Goal: Task Accomplishment & Management: Manage account settings

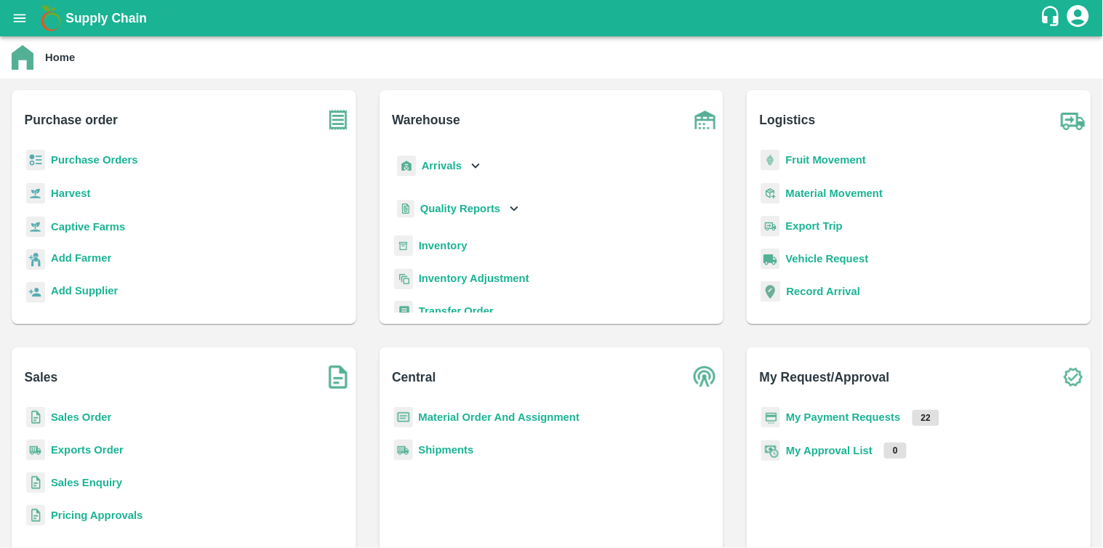
click at [76, 164] on b "Purchase Orders" at bounding box center [94, 160] width 87 height 12
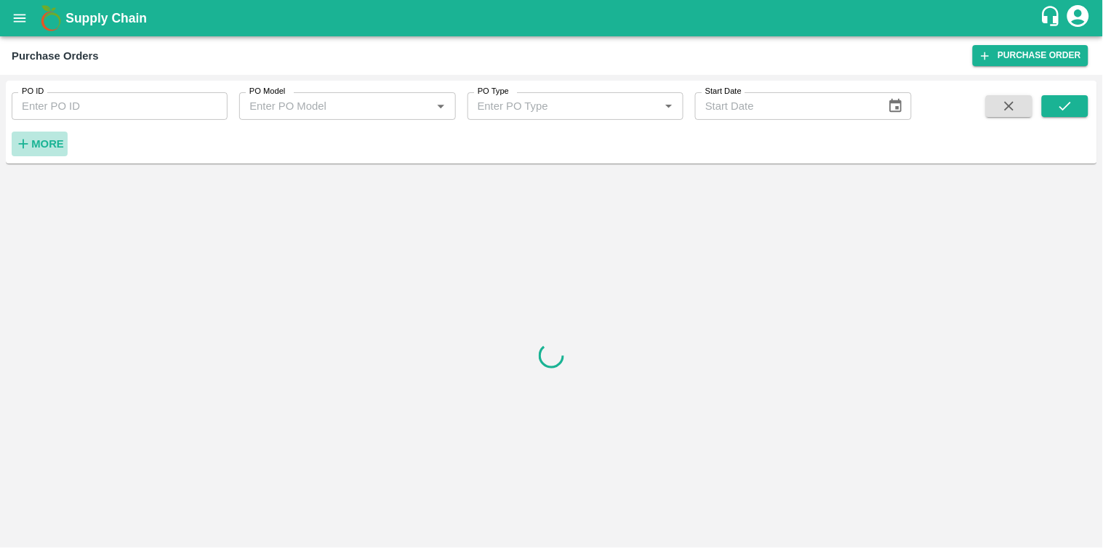
click at [33, 150] on h6 "More" at bounding box center [47, 144] width 33 height 19
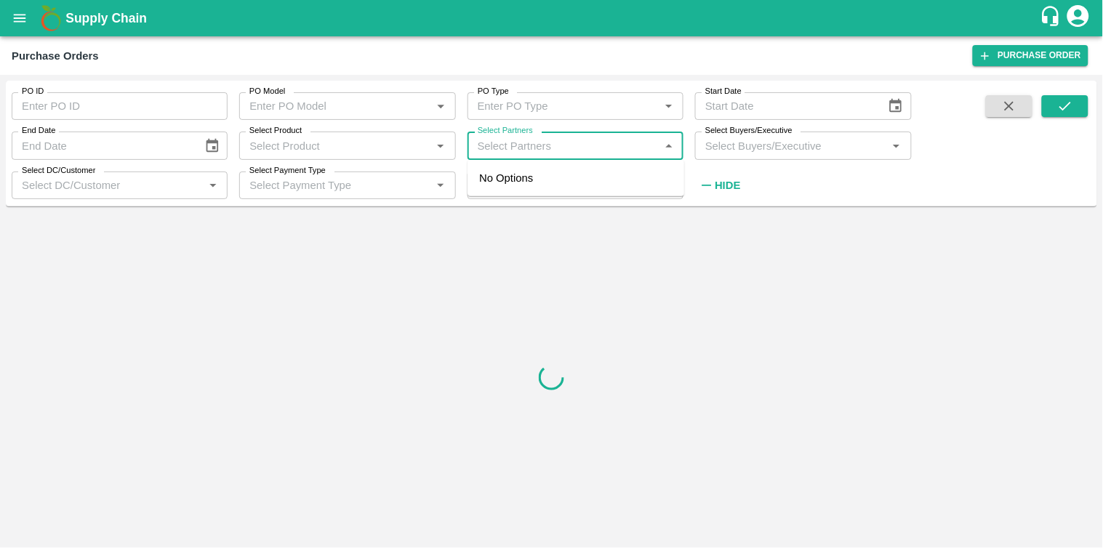
click at [541, 145] on input "Select Partners" at bounding box center [563, 145] width 183 height 19
paste input "7665736991"
type input "7665736991"
click at [498, 186] on input "checkbox" at bounding box center [499, 194] width 29 height 29
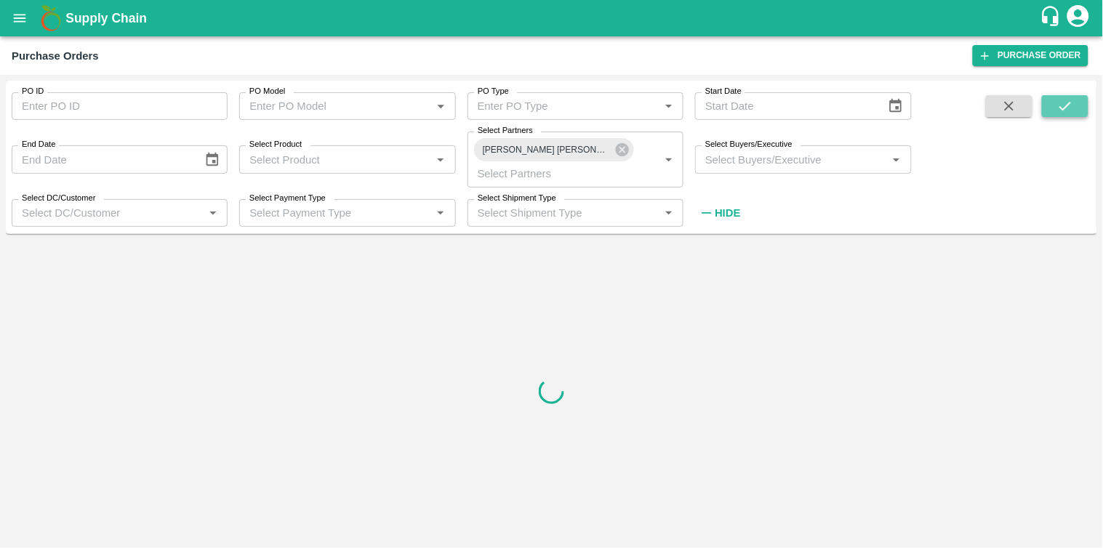
click at [1065, 103] on icon "submit" at bounding box center [1065, 106] width 16 height 16
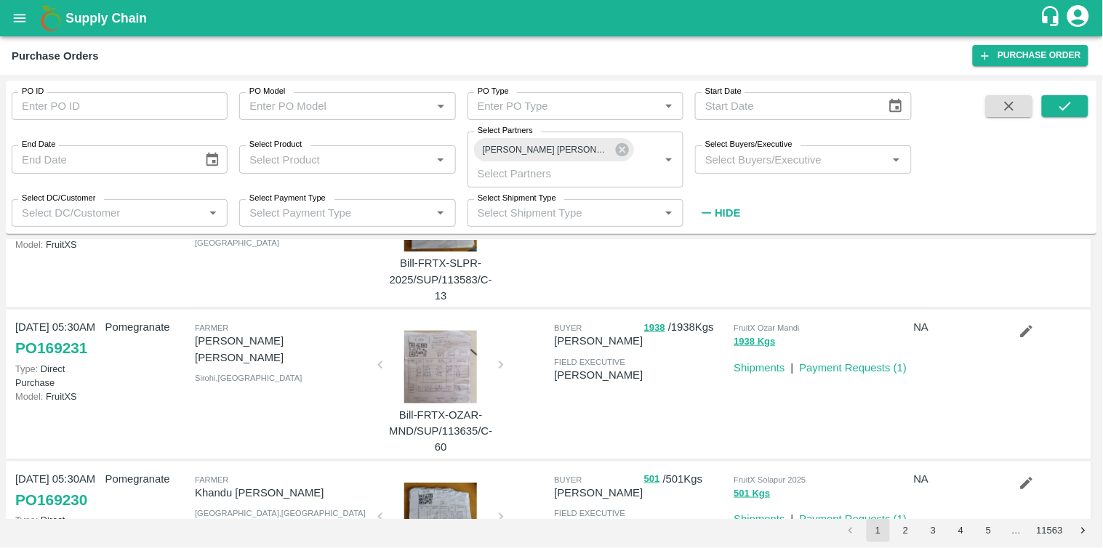
scroll to position [401, 0]
click at [849, 366] on link "Payment Requests ( 1 )" at bounding box center [854, 367] width 108 height 12
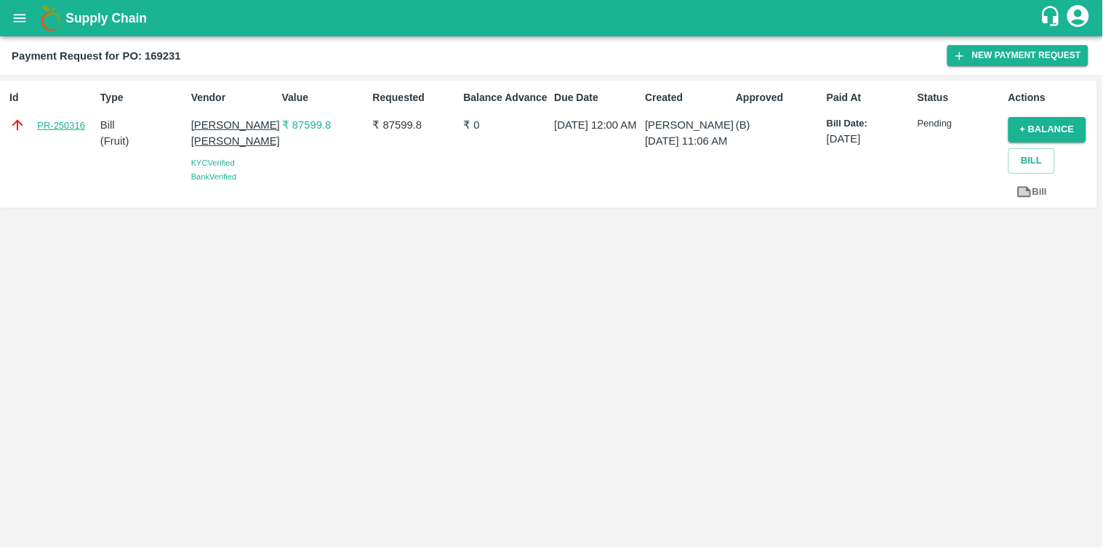
click at [55, 121] on link "PR-250316" at bounding box center [61, 126] width 48 height 15
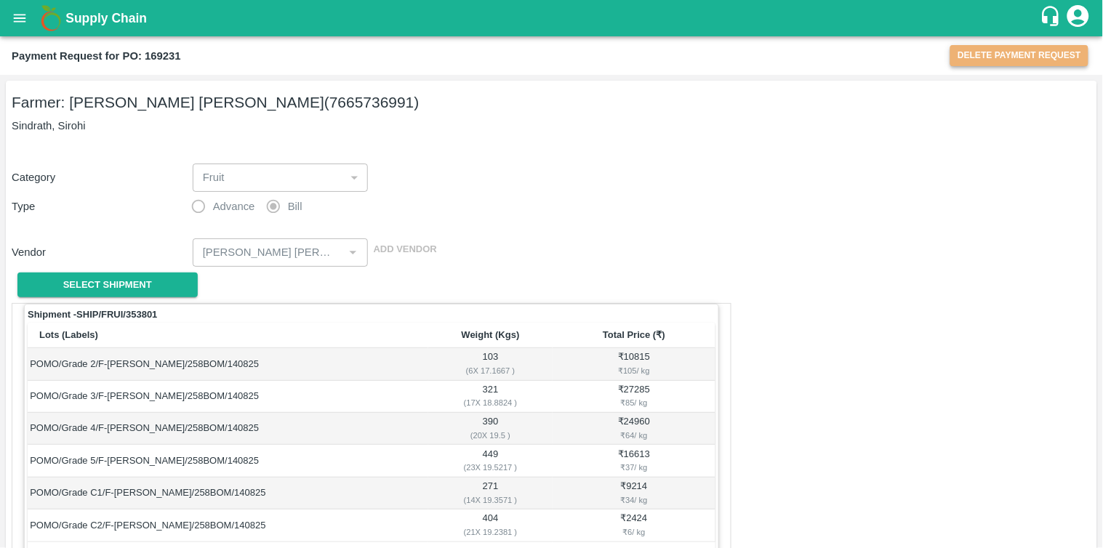
click at [1041, 51] on button "Delete Payment Request" at bounding box center [1020, 55] width 138 height 21
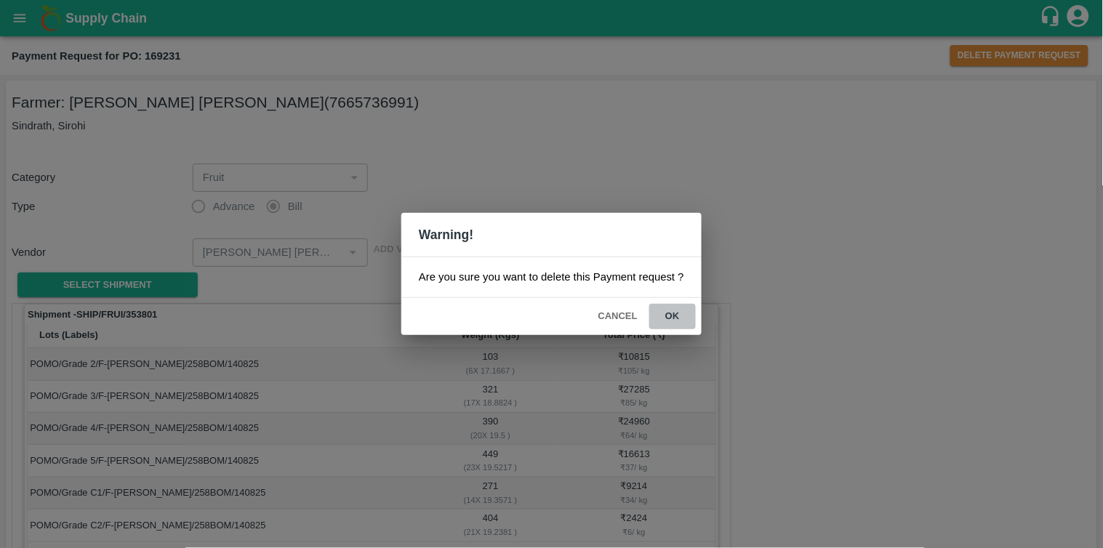
click at [674, 315] on button "ok" at bounding box center [672, 316] width 47 height 25
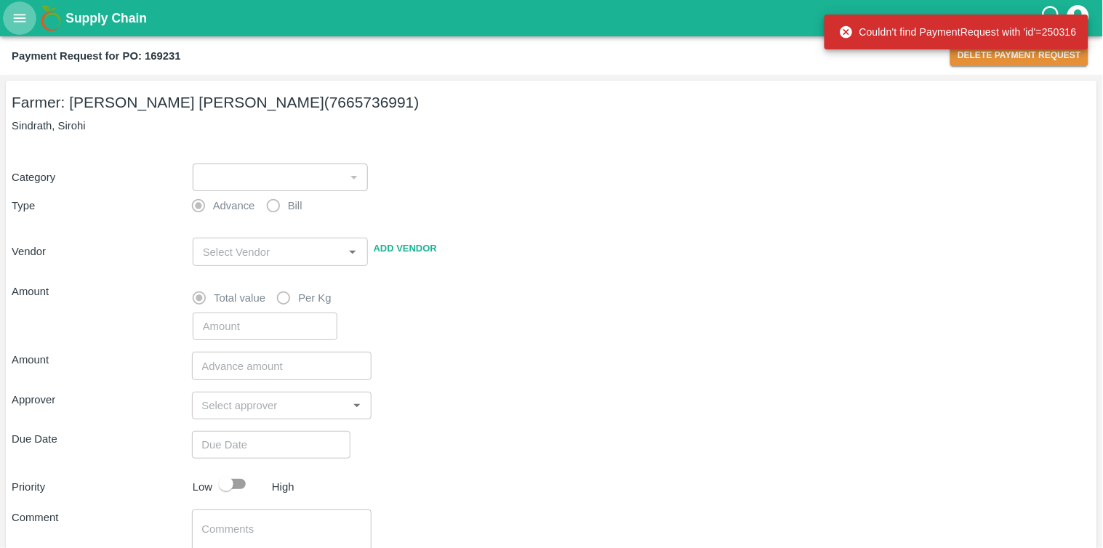
click at [20, 17] on icon "open drawer" at bounding box center [20, 18] width 12 height 8
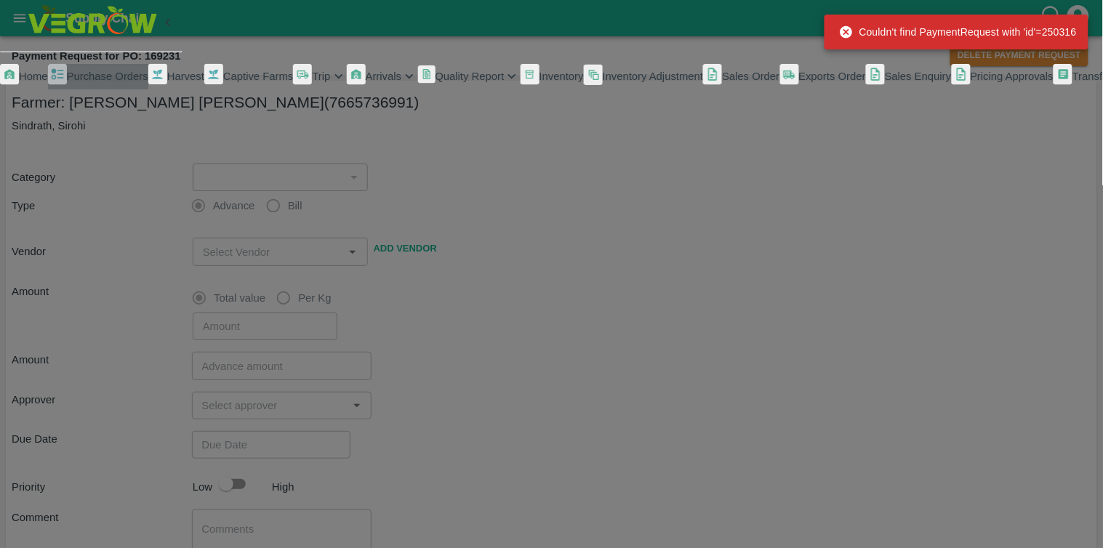
click at [116, 82] on span "Purchase Orders" at bounding box center [107, 77] width 81 height 12
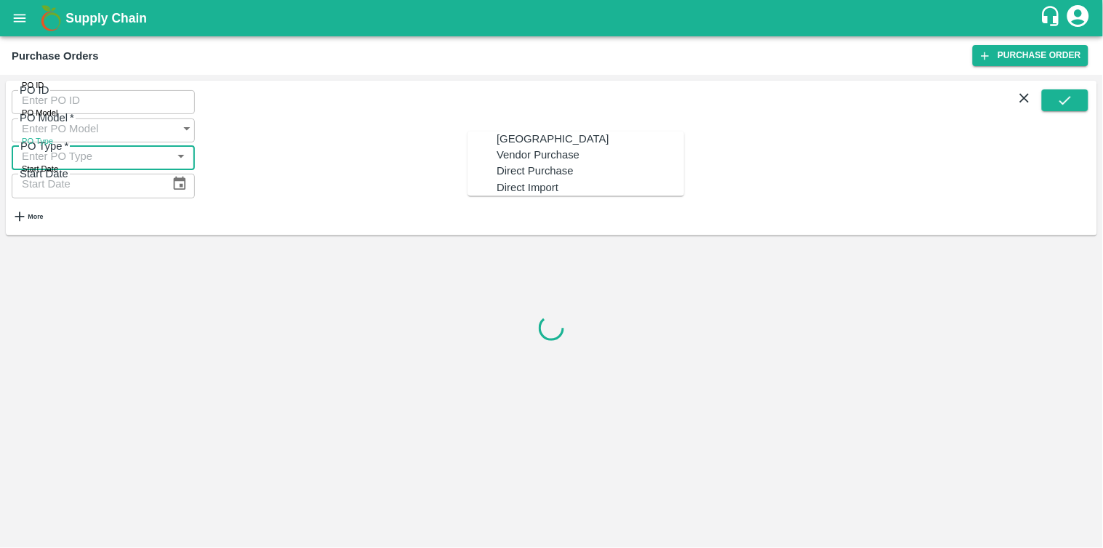
click at [167, 143] on input "PO Type" at bounding box center [89, 157] width 155 height 28
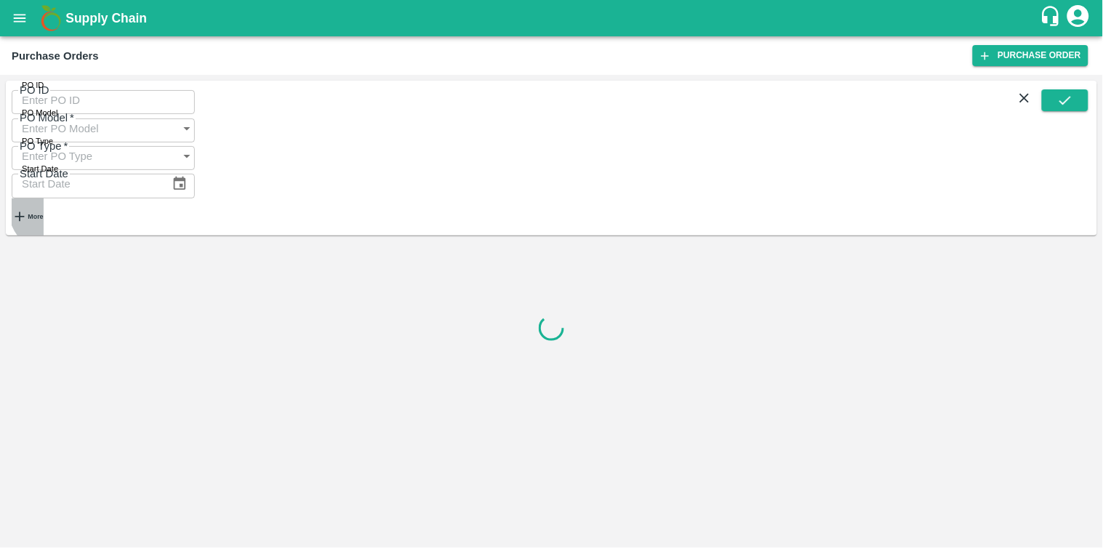
click at [43, 213] on strong "More" at bounding box center [35, 216] width 15 height 7
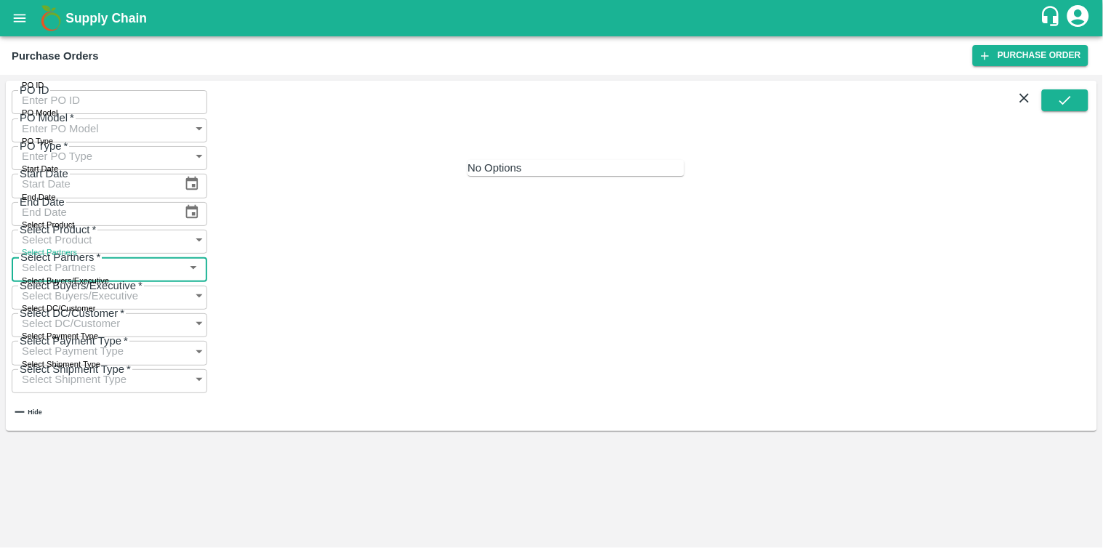
click at [179, 254] on input "Select Partners" at bounding box center [95, 268] width 167 height 28
paste input "7665736991"
type input "7665736991"
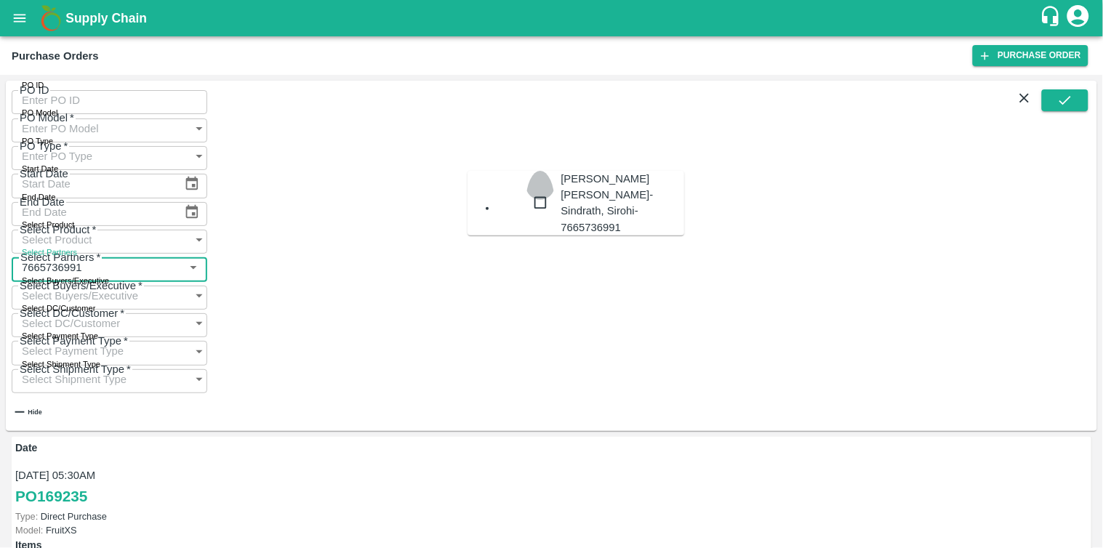
click at [526, 190] on input "checkbox" at bounding box center [540, 203] width 29 height 65
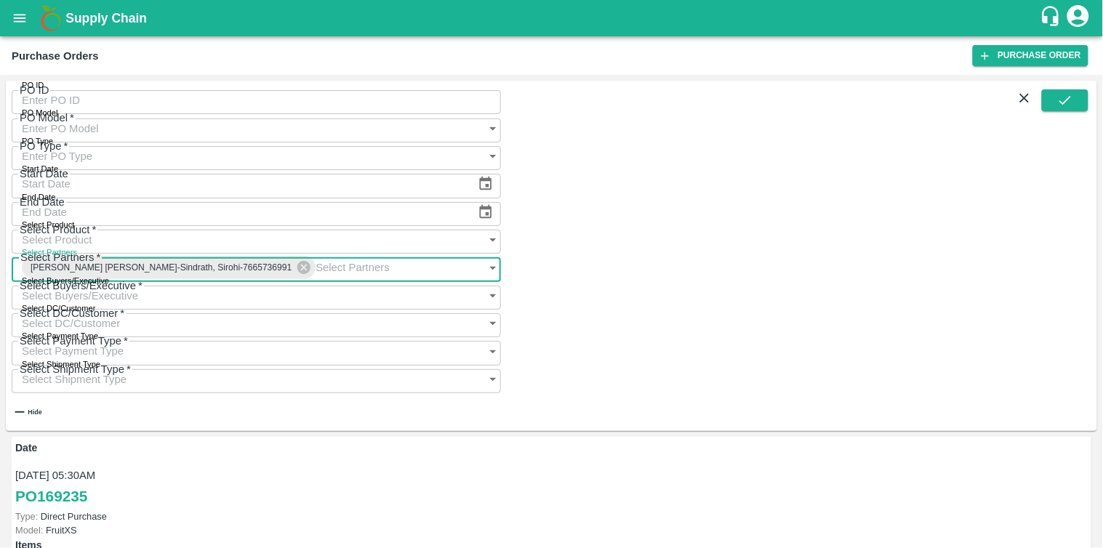
scroll to position [551, 0]
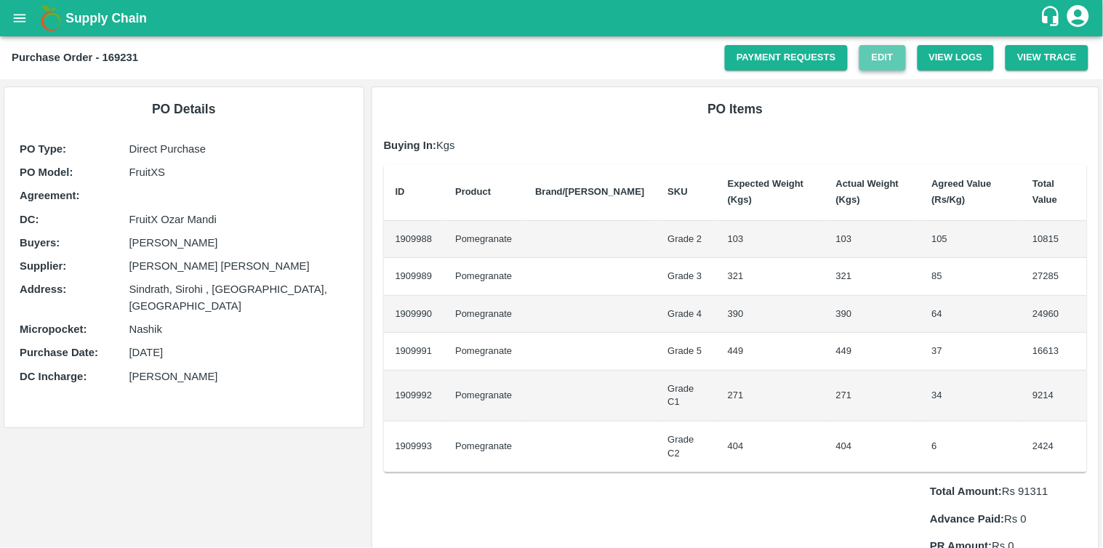
click at [886, 62] on link "Edit" at bounding box center [883, 57] width 47 height 25
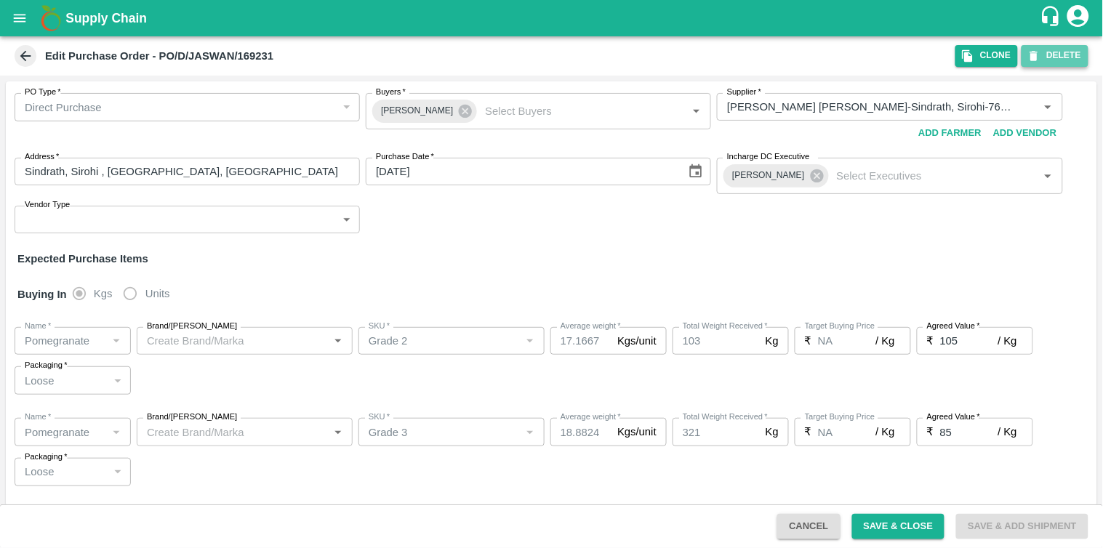
click at [1064, 60] on button "DELETE" at bounding box center [1055, 55] width 67 height 21
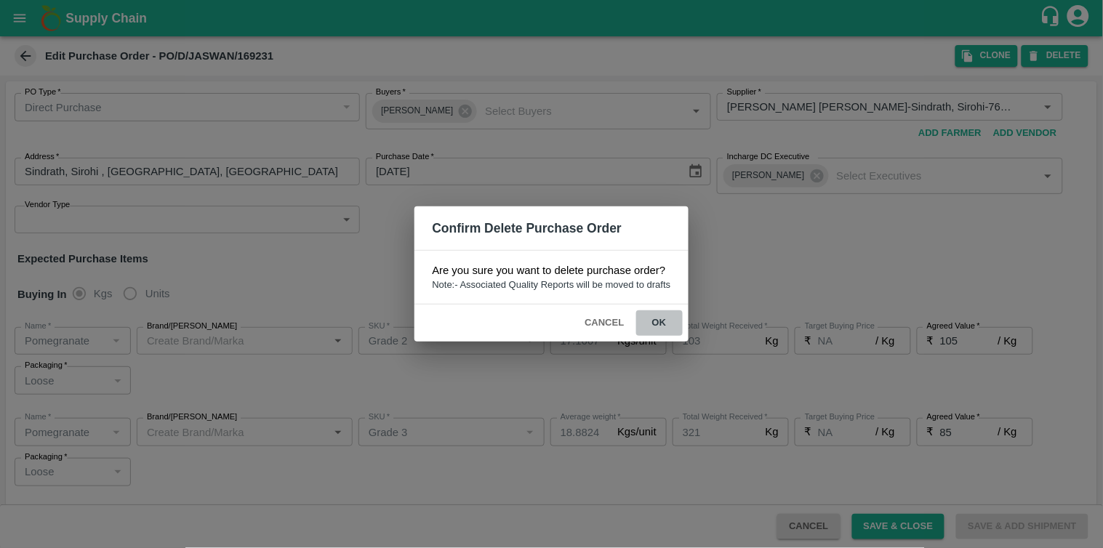
click at [660, 316] on button "ok" at bounding box center [659, 323] width 47 height 25
